Goal: Task Accomplishment & Management: Use online tool/utility

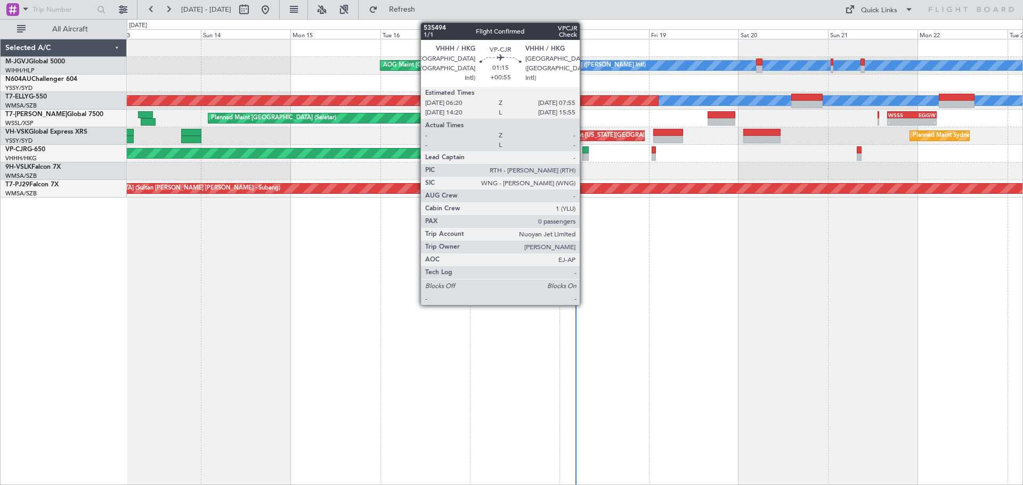
click at [585, 152] on div at bounding box center [585, 150] width 6 height 7
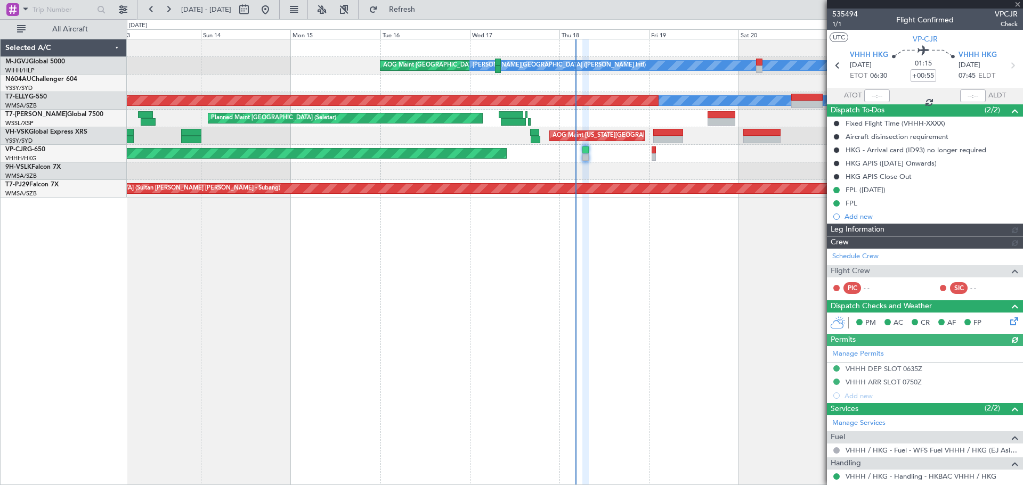
type input "[PERSON_NAME] (KYA)"
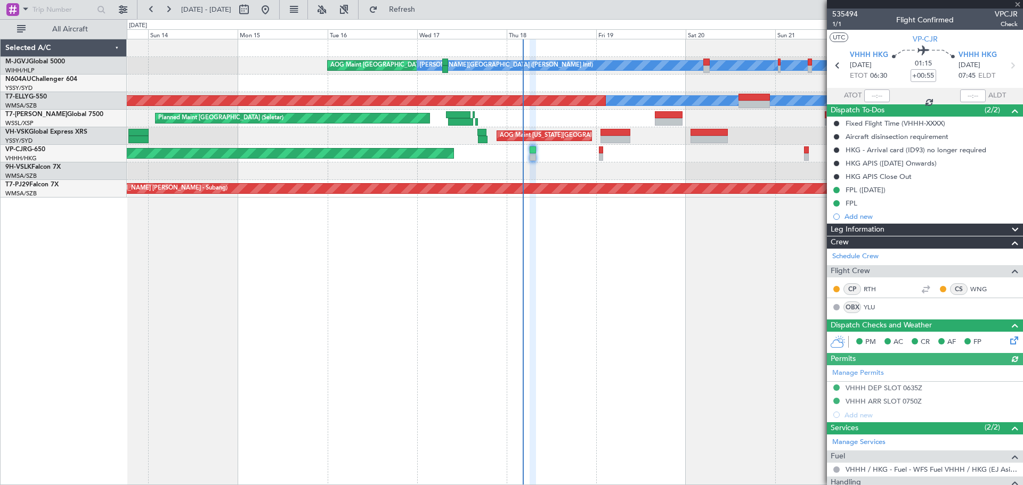
click at [653, 170] on div at bounding box center [575, 172] width 896 height 18
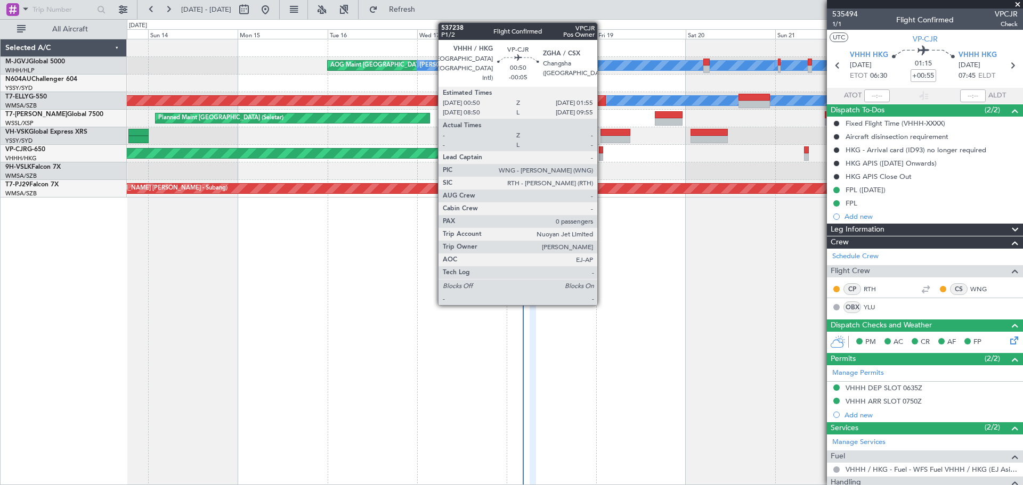
click at [602, 150] on div at bounding box center [601, 150] width 4 height 7
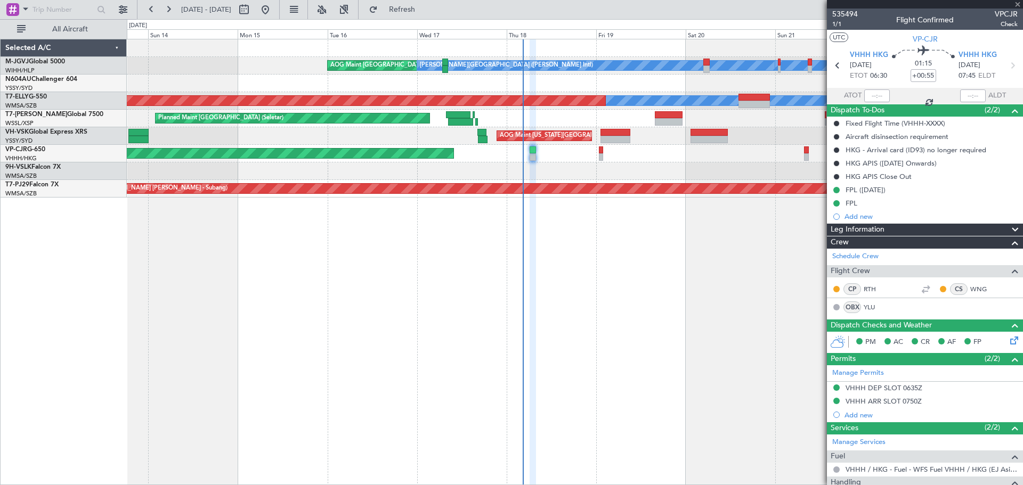
type input "-00:05"
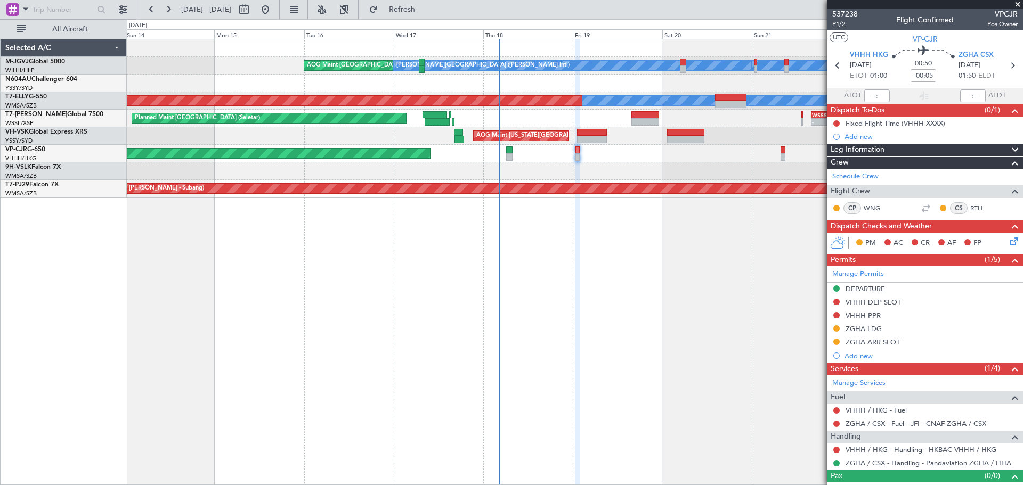
click at [688, 173] on div at bounding box center [575, 172] width 896 height 18
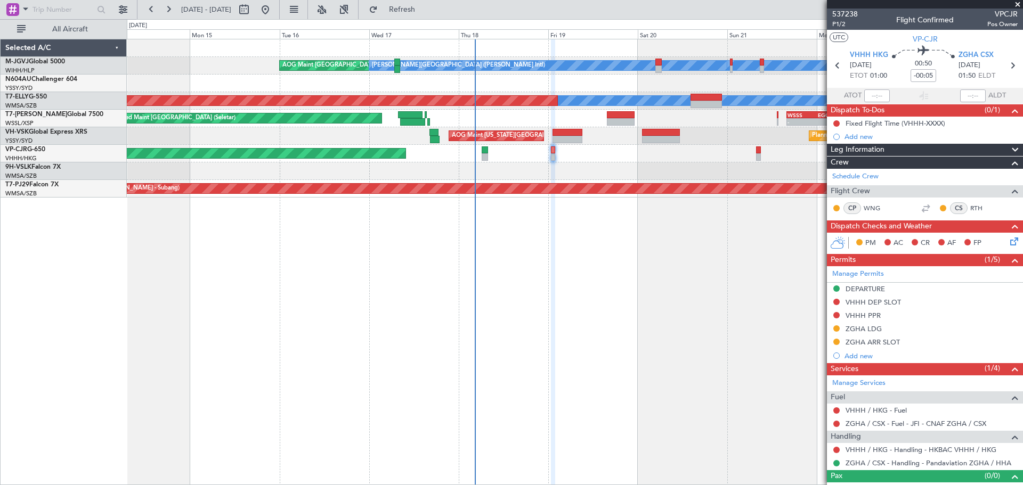
click at [741, 157] on div "Planned Maint [GEOGRAPHIC_DATA] ([GEOGRAPHIC_DATA] Intl)" at bounding box center [575, 154] width 896 height 18
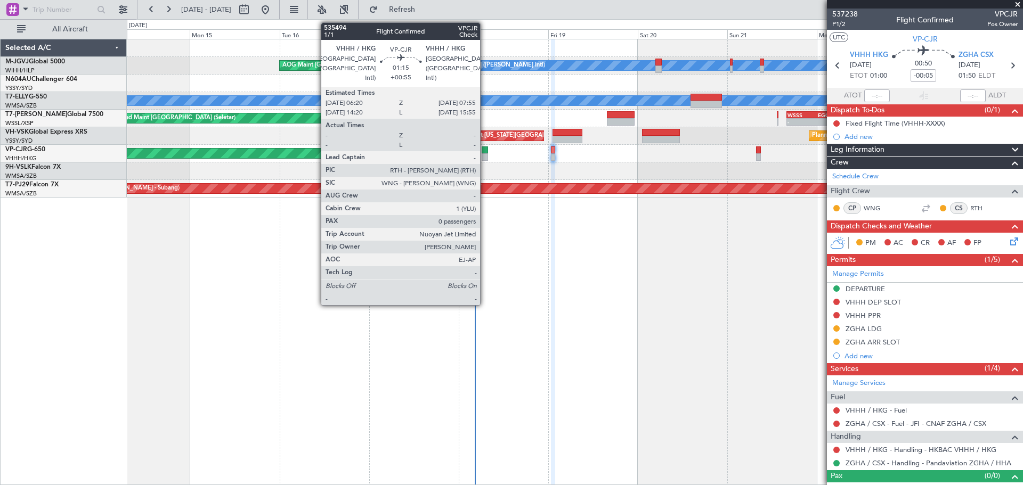
click at [485, 153] on div at bounding box center [485, 156] width 6 height 7
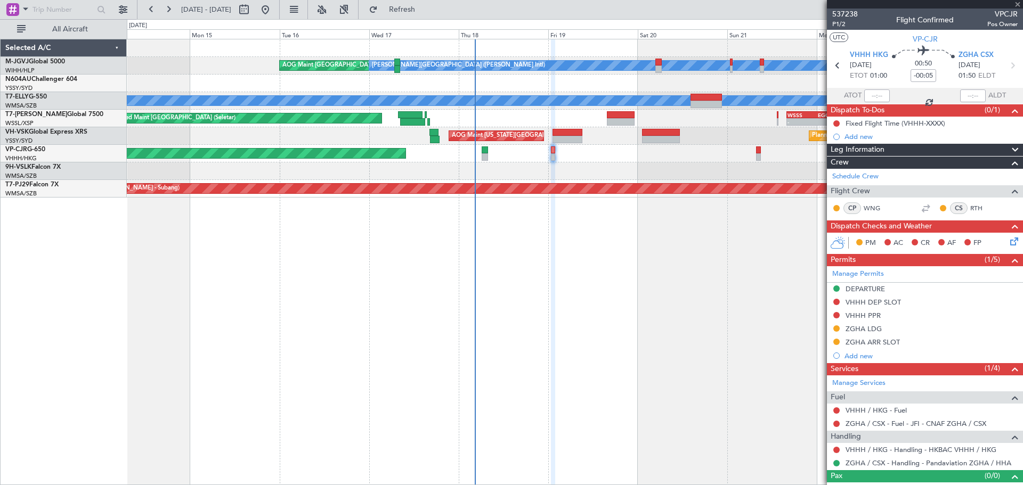
type input "+00:55"
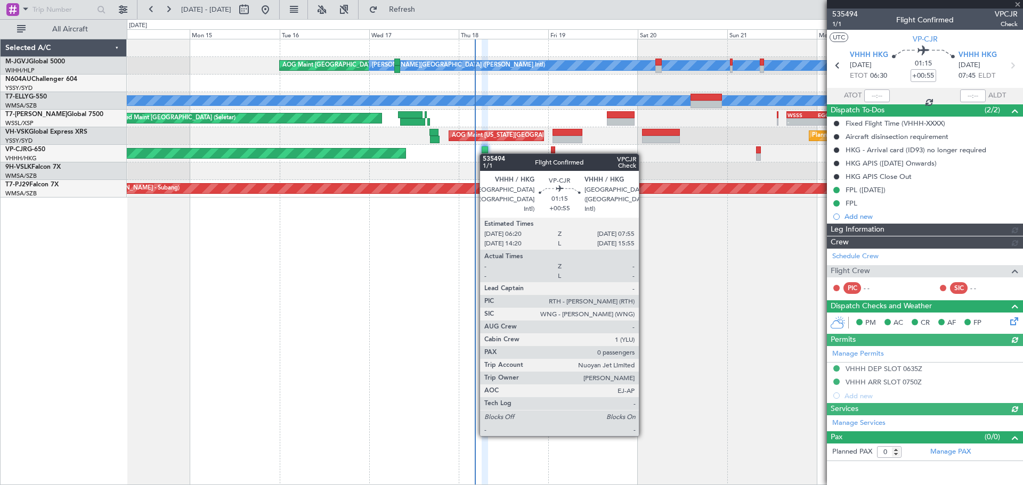
type input "Kennis Yau (KYA)"
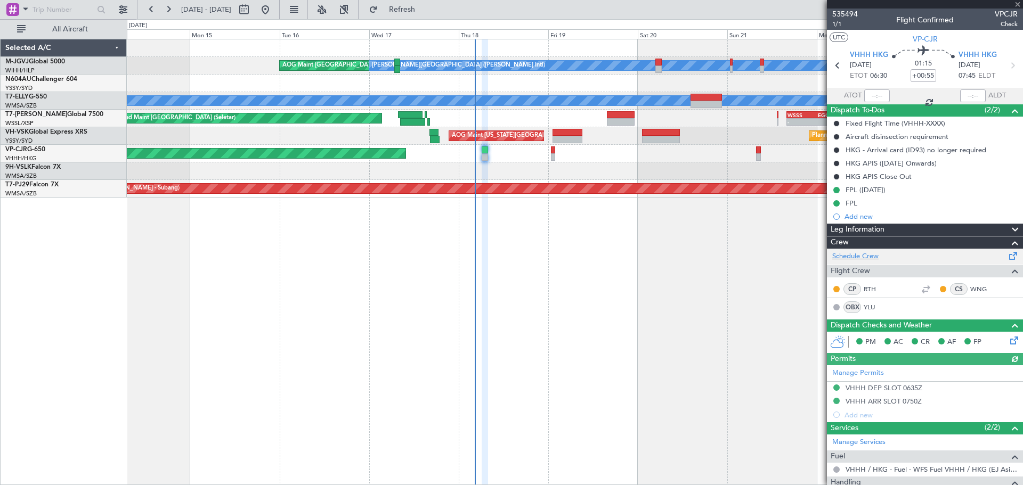
scroll to position [60, 0]
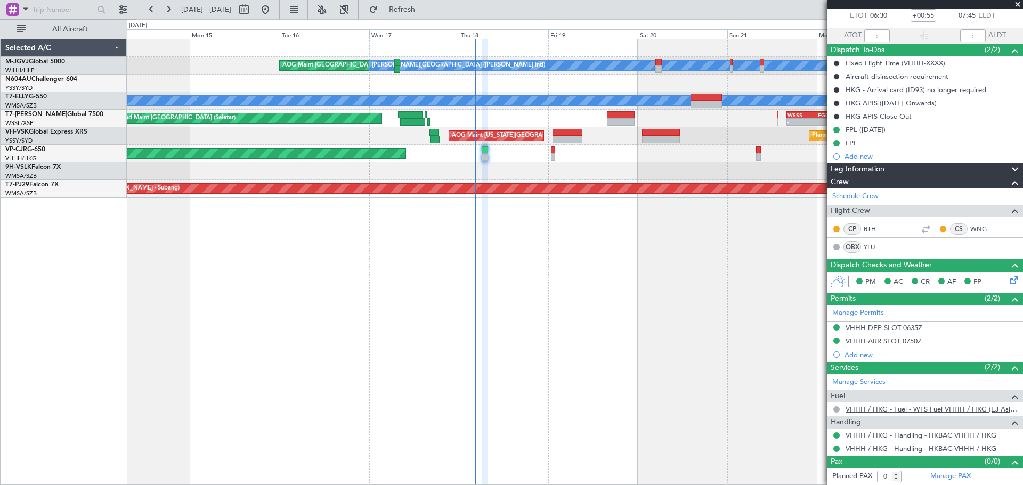
click at [854, 410] on link "VHHH / HKG - Fuel - WFS Fuel VHHH / HKG (EJ Asia Only)" at bounding box center [932, 409] width 172 height 9
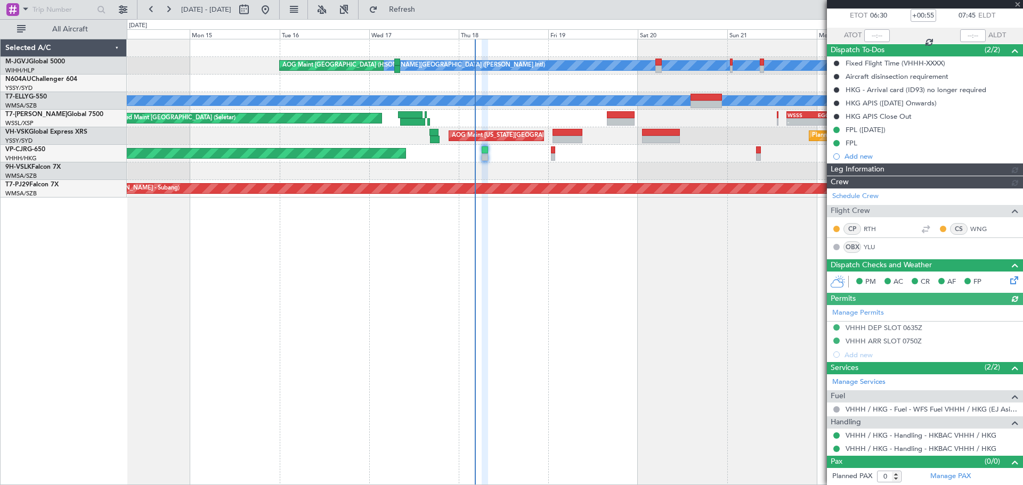
type input "Kennis Yau (KYA)"
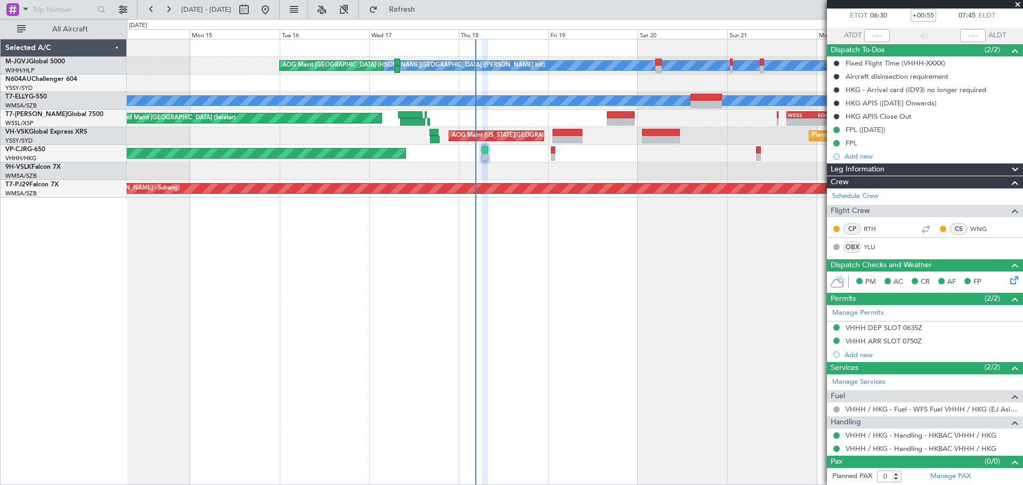
click at [50, 225] on div "Selected A/C M-JGVJ Global 5000 WIHH/HLP Jakarta (Halim Intl) N604AU Challenger…" at bounding box center [64, 262] width 126 height 447
click at [50, 187] on link "T7-PJ29 Falcon 7X" at bounding box center [31, 185] width 53 height 6
type input "Kennis Yau (KYA)"
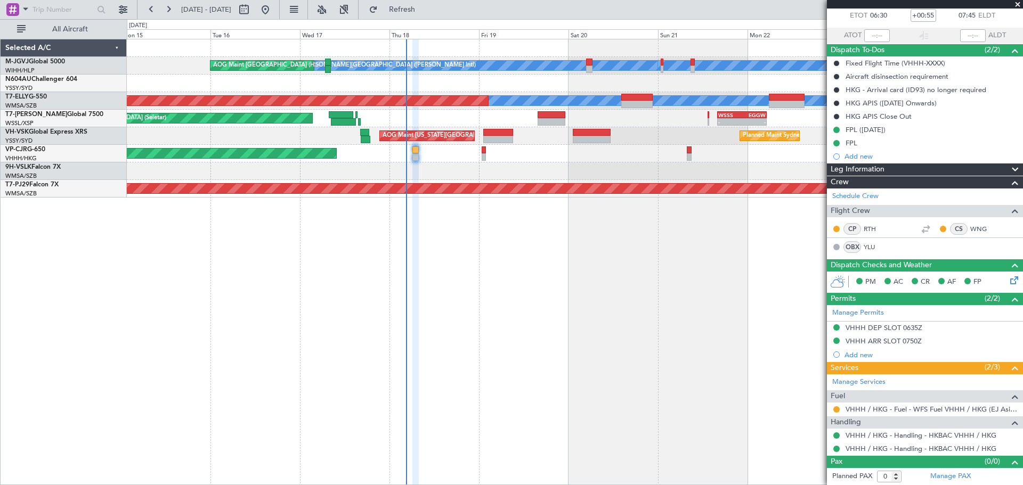
click at [455, 233] on div "MEL Jakarta (Halim Intl) MEL Jakarta (Halim Intl) MEL Jakarta (Halim Intl) AOG …" at bounding box center [575, 262] width 896 height 447
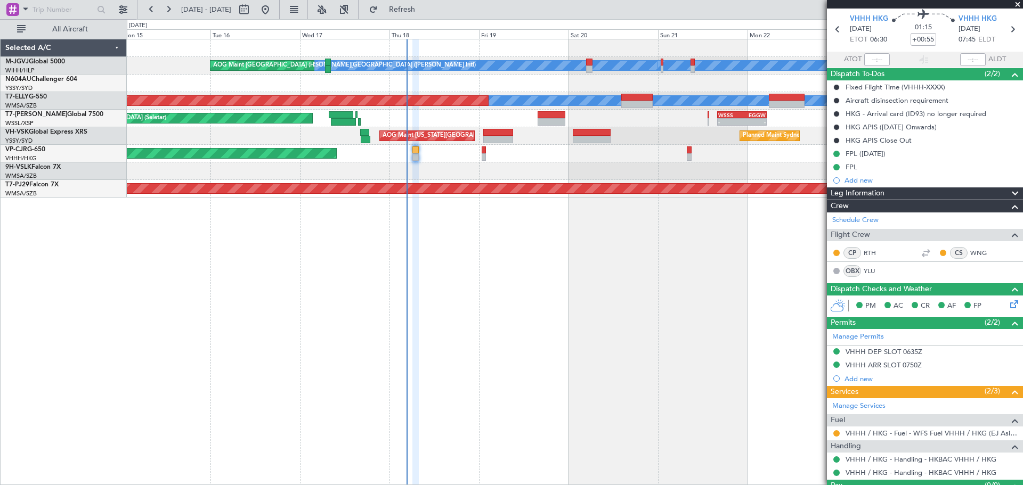
scroll to position [0, 0]
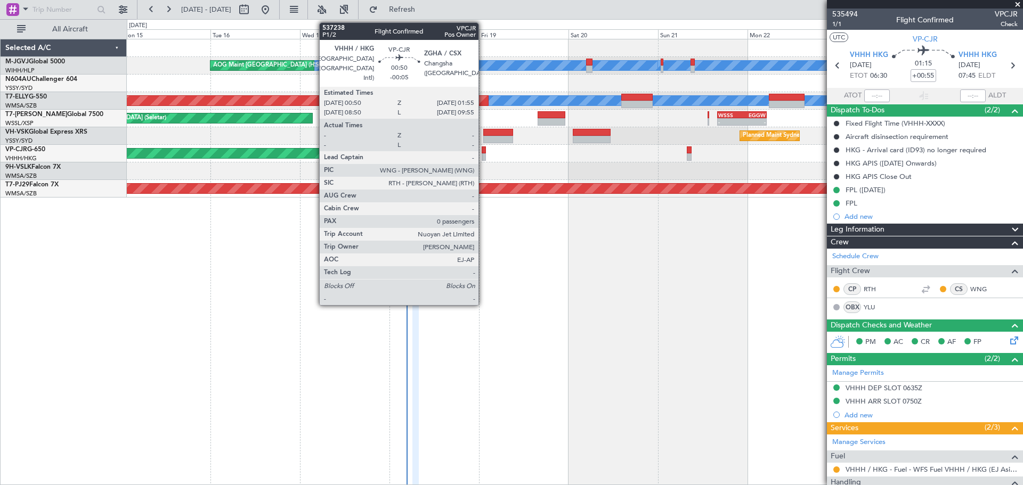
click at [483, 152] on div at bounding box center [484, 150] width 4 height 7
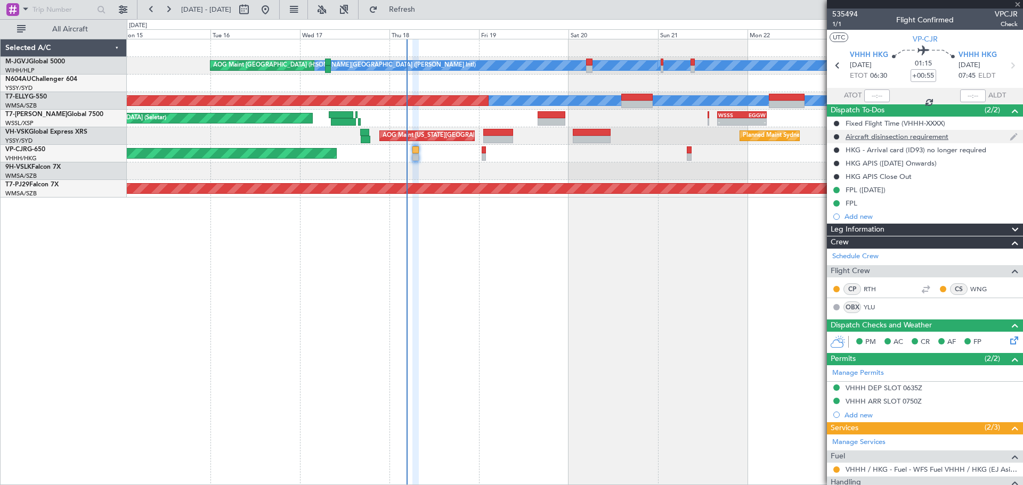
type input "-00:05"
